Goal: Find specific page/section: Find specific page/section

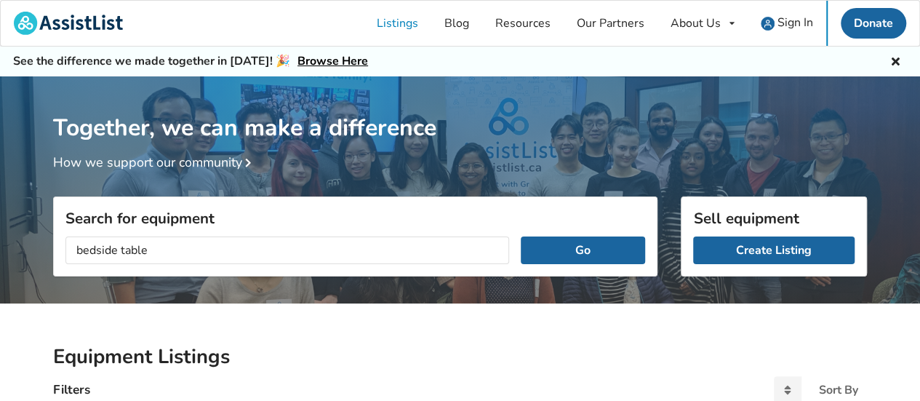
click at [521, 236] on button "Go" at bounding box center [583, 250] width 124 height 28
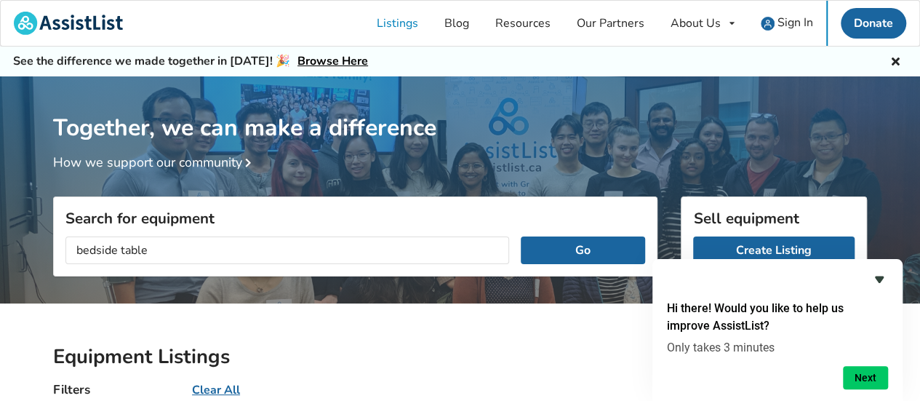
click at [878, 285] on icon "Hide survey" at bounding box center [878, 278] width 17 height 17
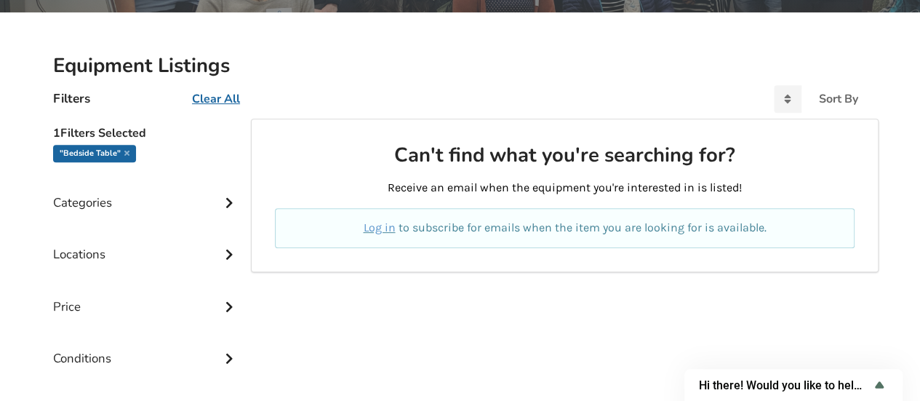
scroll to position [73, 0]
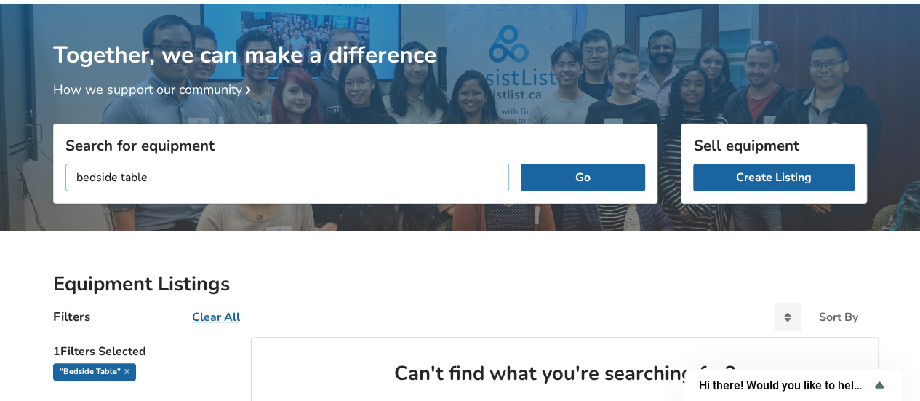
click at [118, 179] on input "bedside table" at bounding box center [287, 178] width 444 height 28
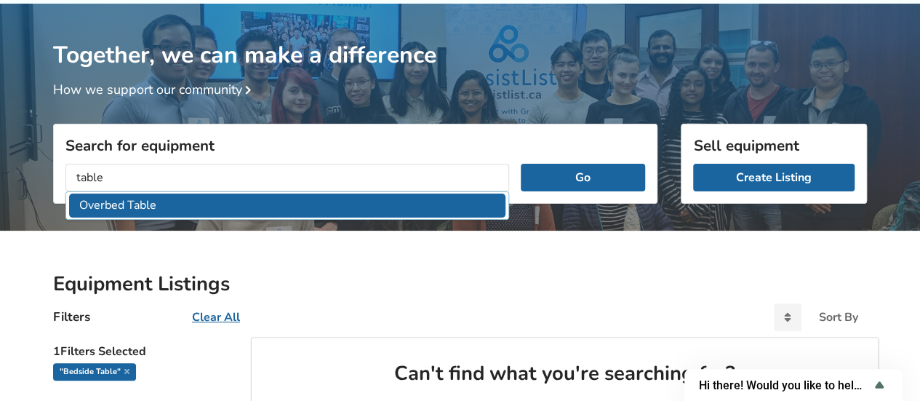
click at [135, 212] on li "Overbed Table" at bounding box center [287, 205] width 436 height 24
type input "Overbed Table"
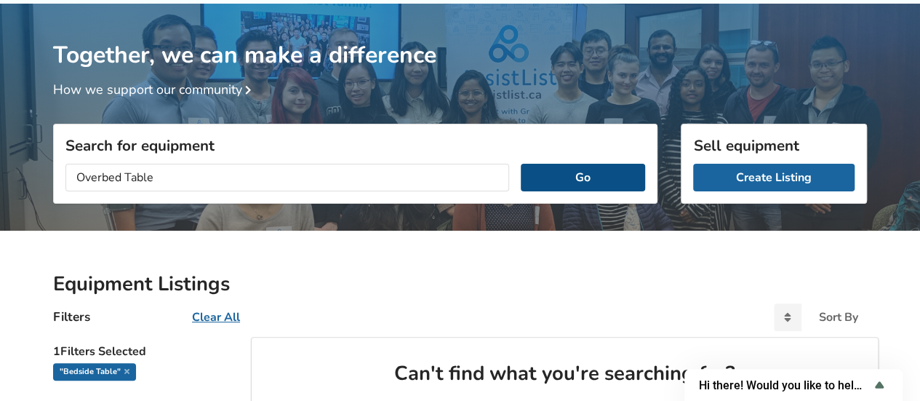
click at [586, 181] on button "Go" at bounding box center [583, 178] width 124 height 28
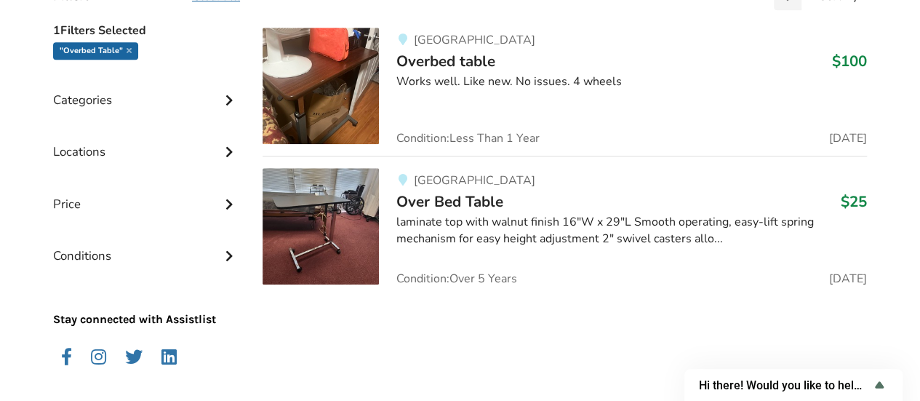
scroll to position [371, 0]
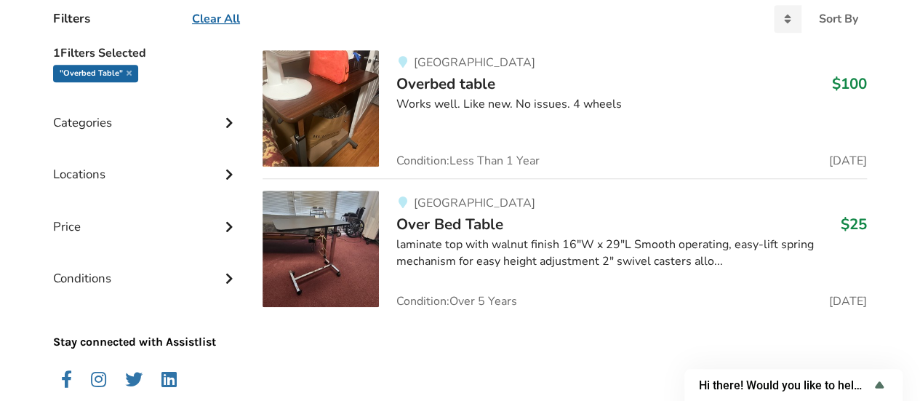
click at [419, 219] on span "Over Bed Table" at bounding box center [449, 224] width 107 height 20
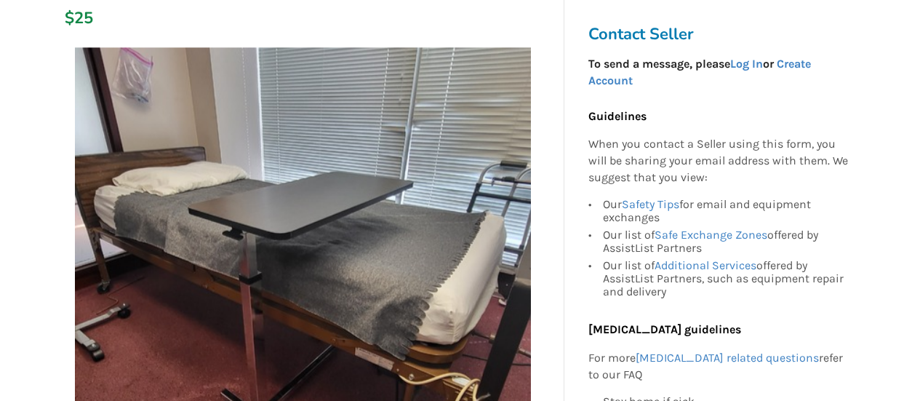
scroll to position [291, 0]
